Goal: Task Accomplishment & Management: Use online tool/utility

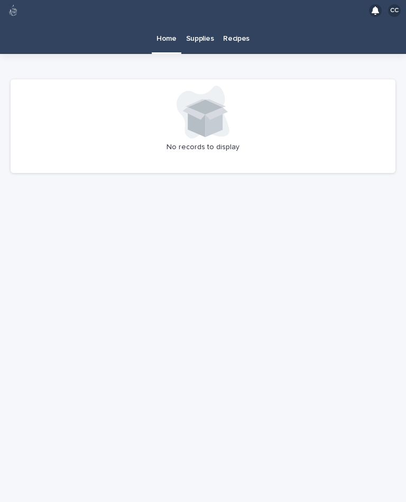
scroll to position [19, 0]
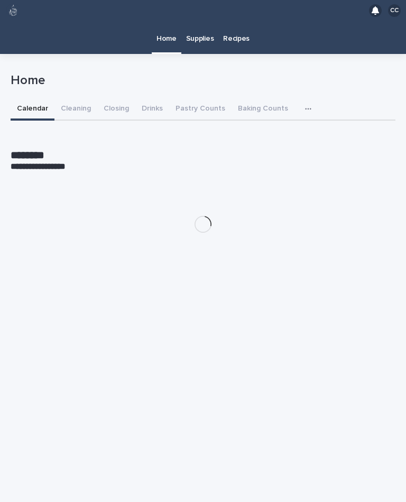
click at [72, 98] on button "Cleaning" at bounding box center [75, 109] width 43 height 22
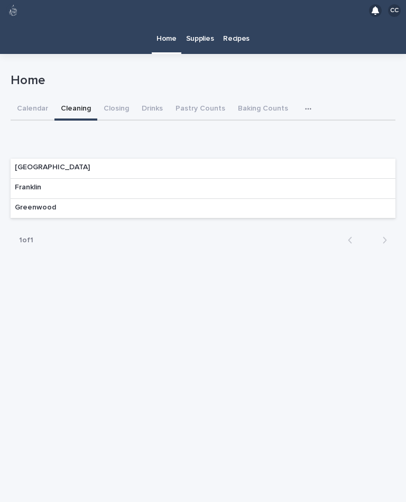
click at [51, 179] on div "Franklin" at bounding box center [203, 189] width 385 height 20
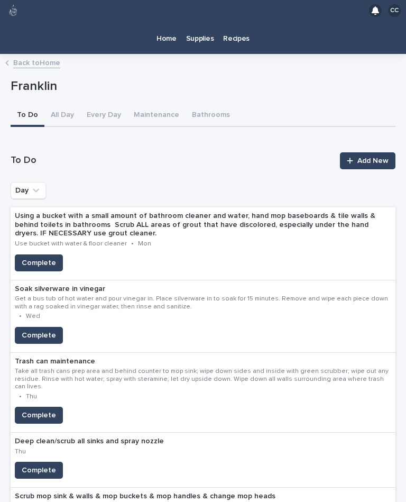
click at [42, 330] on span "Complete" at bounding box center [39, 335] width 34 height 11
